Goal: Find specific page/section: Find specific page/section

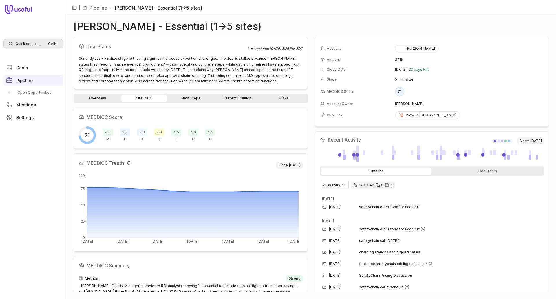
click at [31, 44] on span "Quick search..." at bounding box center [27, 43] width 25 height 5
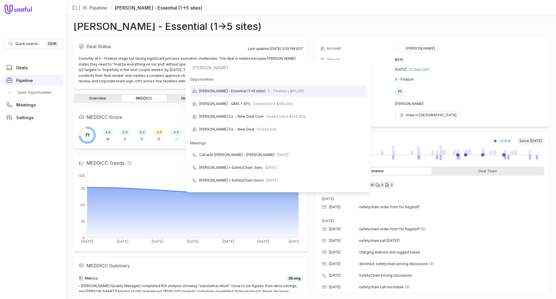
click at [253, 67] on input "[PERSON_NAME]" at bounding box center [278, 68] width 181 height 12
type input "J"
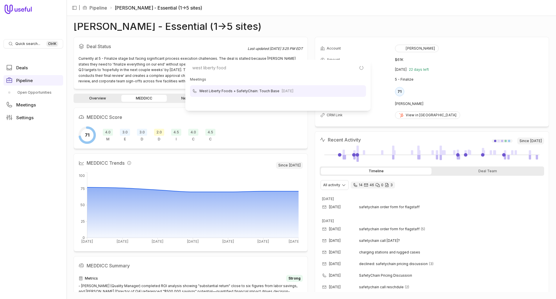
type input "west liberty foods"
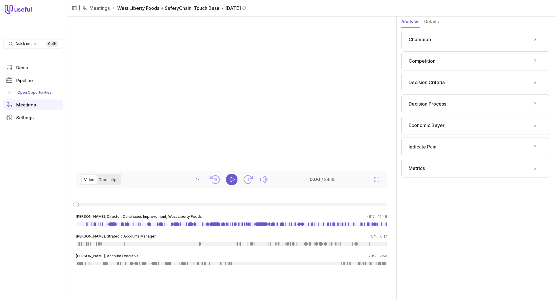
click at [21, 92] on link "Open Opportunities" at bounding box center [33, 92] width 60 height 9
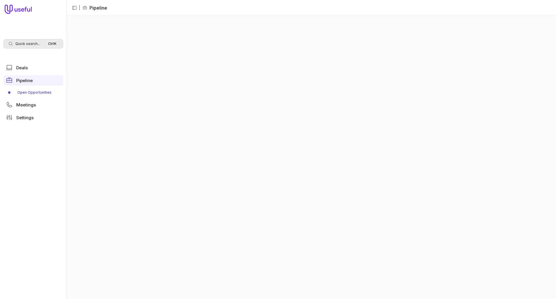
click at [25, 43] on span "Quick search..." at bounding box center [27, 43] width 25 height 5
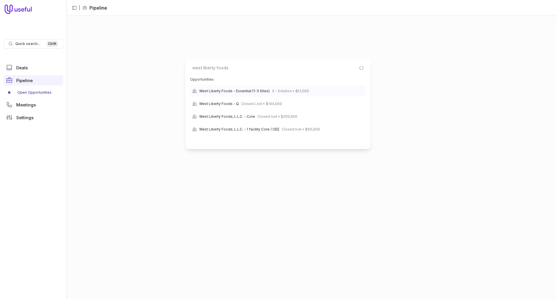
click at [233, 90] on span "West Liberty Foods - Essential (1-3 Sites)" at bounding box center [234, 91] width 70 height 7
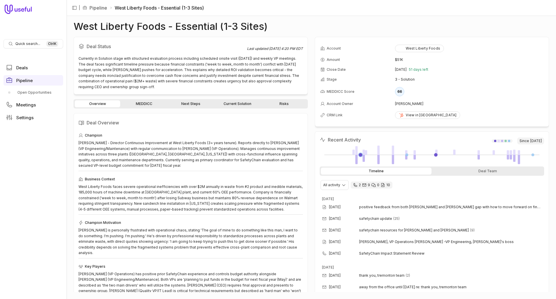
click at [147, 103] on link "MEDDICC" at bounding box center [143, 103] width 45 height 7
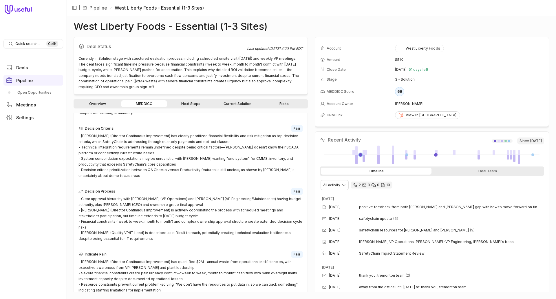
scroll to position [290, 0]
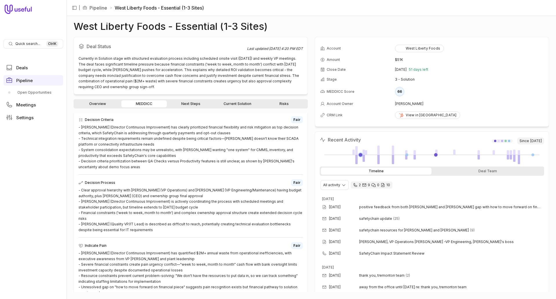
click at [190, 103] on link "Next Steps" at bounding box center [190, 103] width 45 height 7
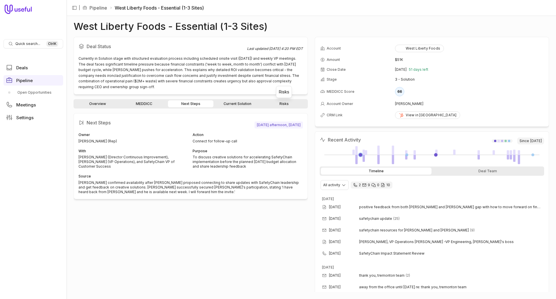
click at [287, 104] on link "Risks" at bounding box center [283, 103] width 45 height 7
